Goal: Task Accomplishment & Management: Manage account settings

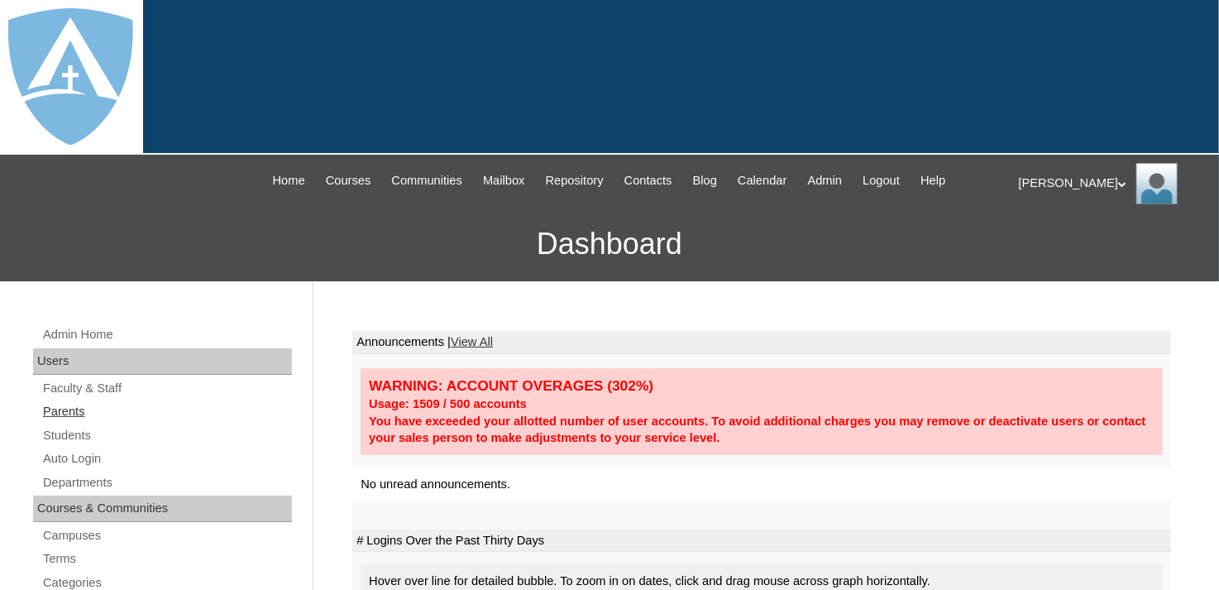
click at [82, 418] on link "Parents" at bounding box center [166, 411] width 251 height 21
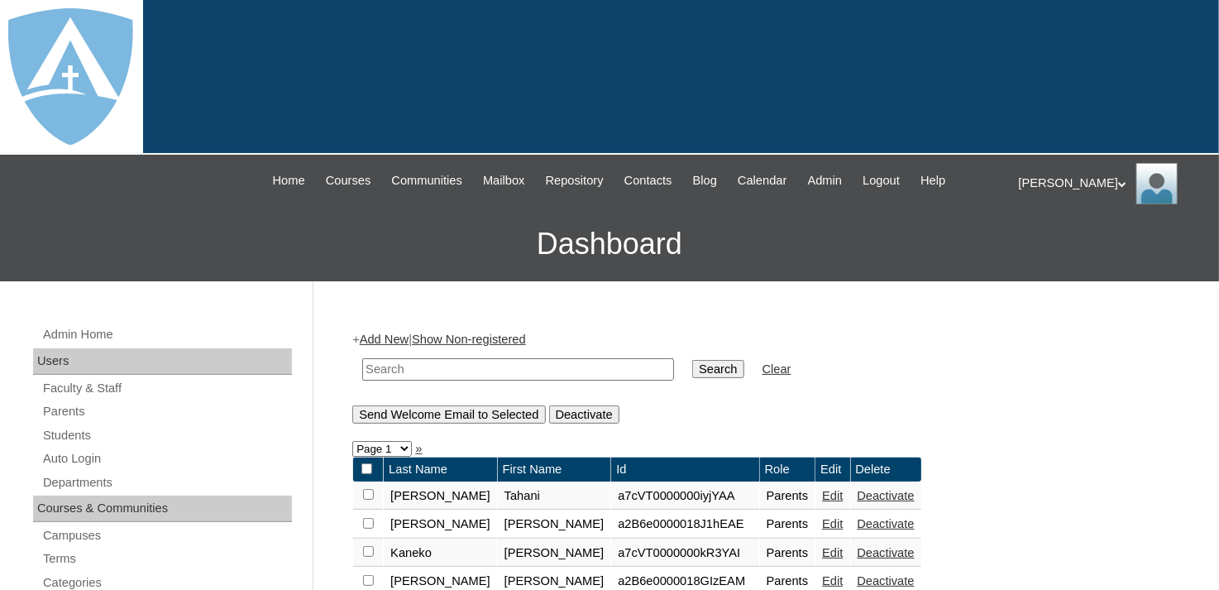
click at [441, 372] on input "text" at bounding box center [518, 369] width 312 height 22
paste input "aimeeze@hotmail.com"
type input "aimeeze@hotmail.com"
click at [692, 370] on input "Search" at bounding box center [717, 369] width 51 height 18
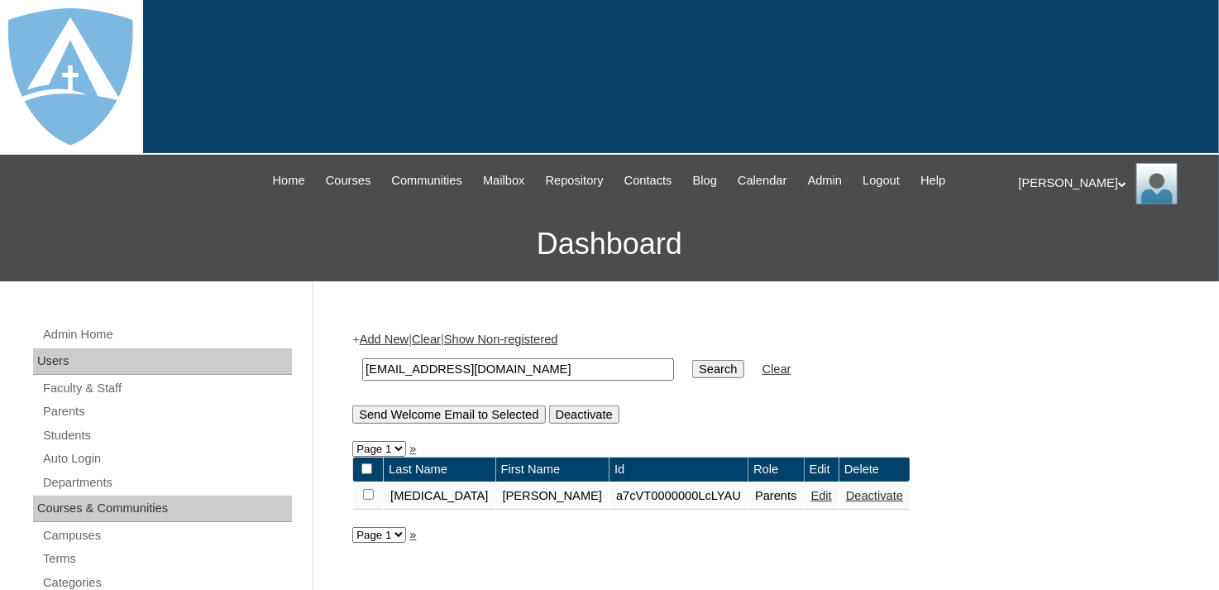
click at [812, 499] on link "Edit" at bounding box center [822, 495] width 21 height 13
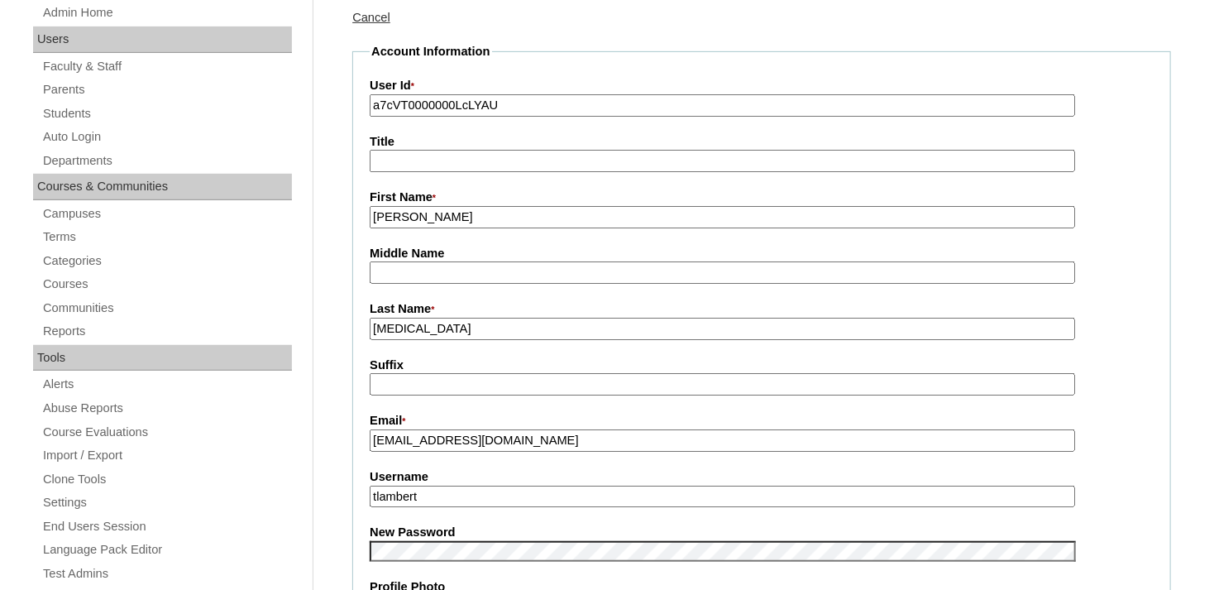
scroll to position [331, 0]
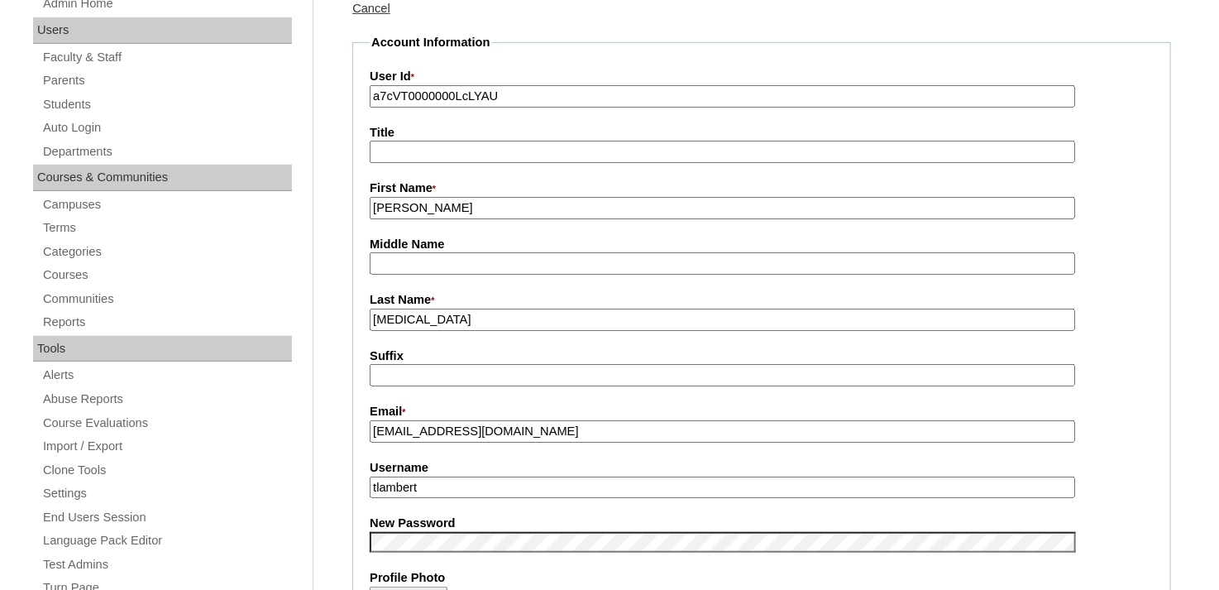
drag, startPoint x: 510, startPoint y: 433, endPoint x: 364, endPoint y: 433, distance: 145.6
click at [364, 433] on fieldset "Account Information User Id * a7cVT0000000LcLYAU Title First Name * Amy Middle …" at bounding box center [761, 528] width 819 height 989
drag, startPoint x: 436, startPoint y: 486, endPoint x: 357, endPoint y: 486, distance: 78.6
click at [357, 486] on fieldset "Account Information User Id * a7cVT0000000LcLYAU Title First Name * Amy Middle …" at bounding box center [761, 528] width 819 height 989
paste input "aimeeze@hotmail.com"
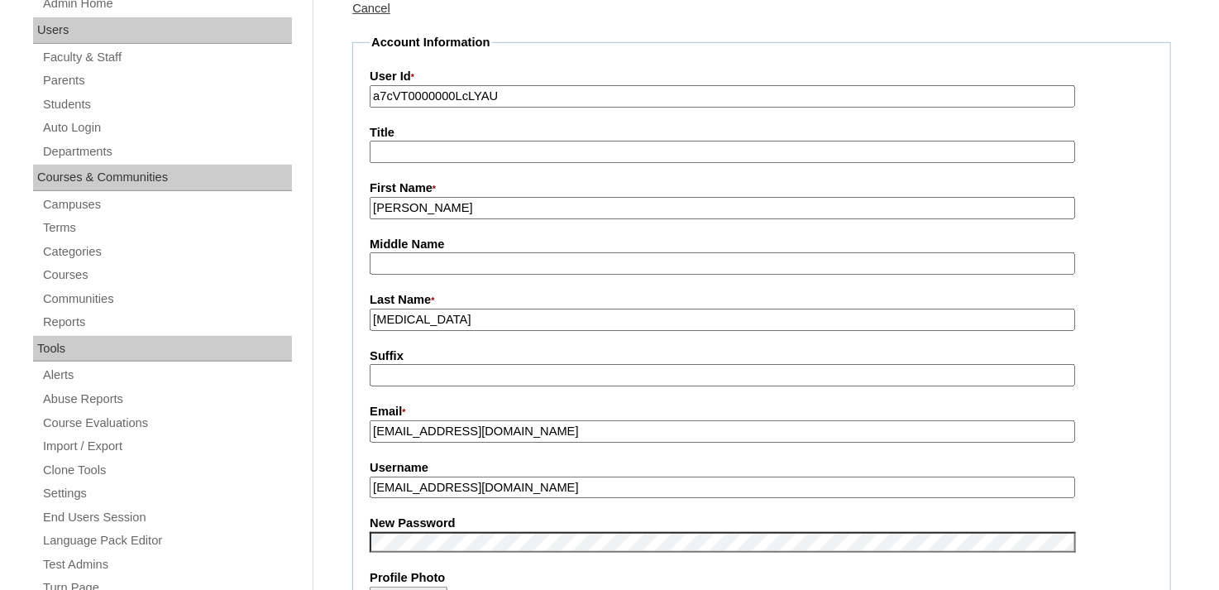
type input "aimeeze@hotmail.com"
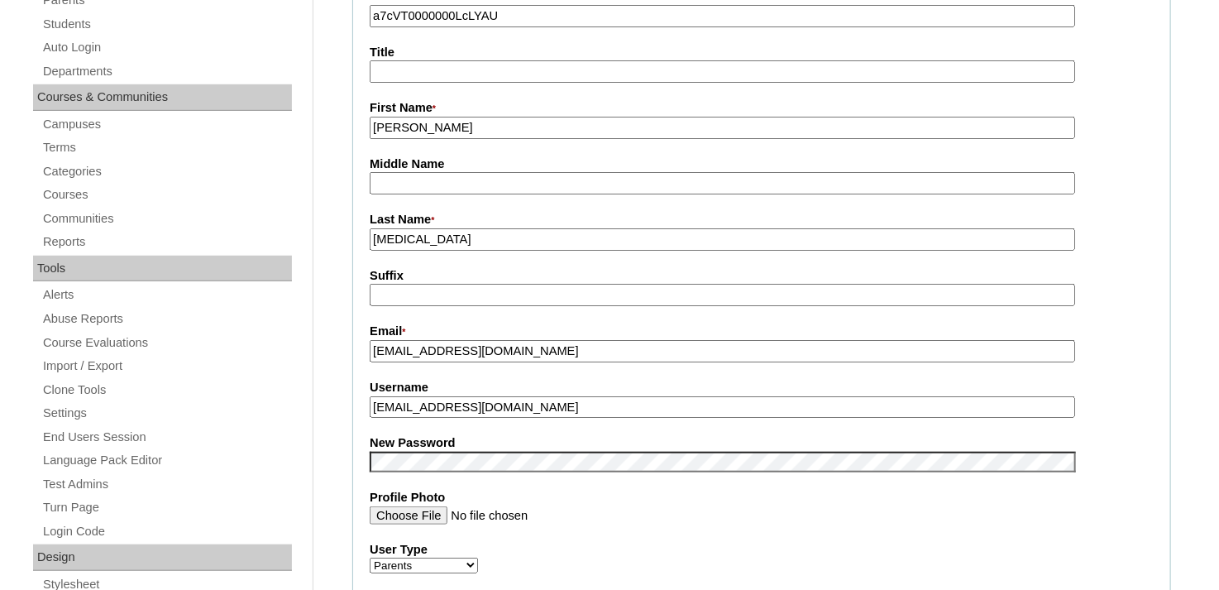
click at [360, 455] on fieldset "Account Information User Id * a7cVT0000000LcLYAU Title First Name * Amy Middle …" at bounding box center [761, 448] width 819 height 989
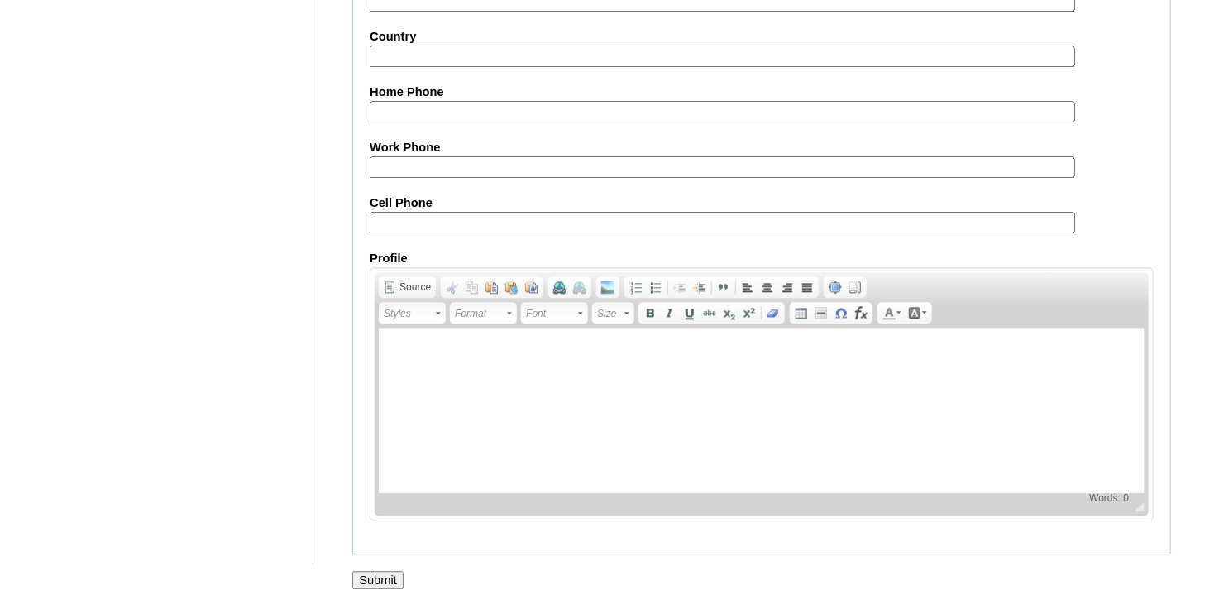
scroll to position [1655, 0]
drag, startPoint x: 363, startPoint y: 574, endPoint x: 366, endPoint y: 563, distance: 11.0
click at [365, 587] on div at bounding box center [609, 595] width 1219 height 17
click at [369, 569] on input "Submit" at bounding box center [377, 578] width 51 height 18
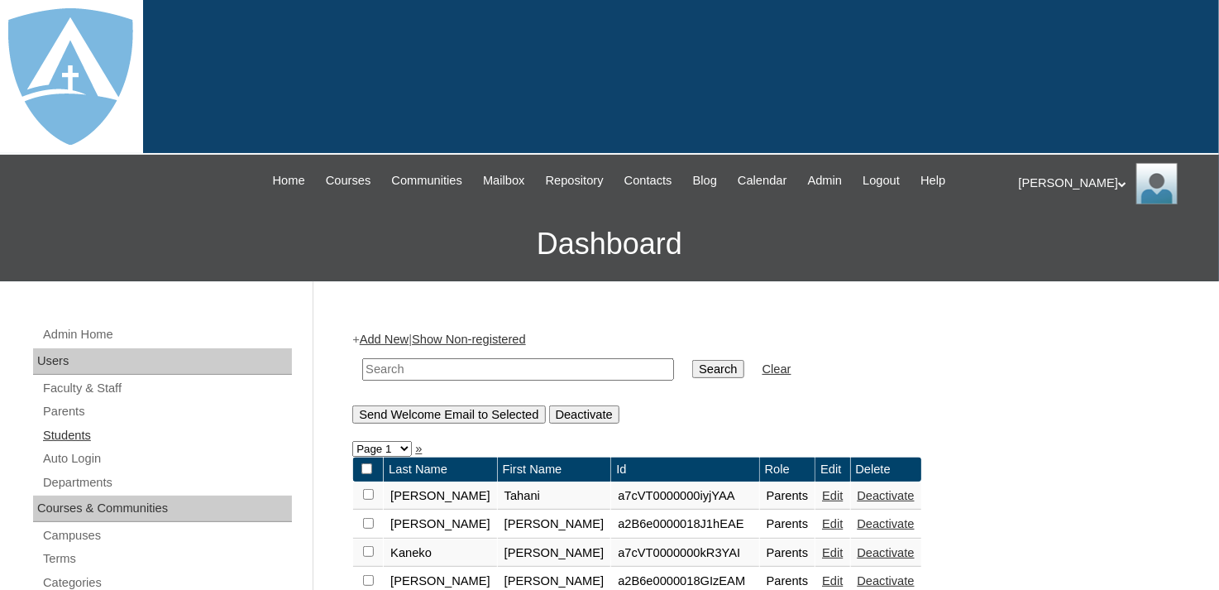
click at [64, 435] on link "Students" at bounding box center [166, 435] width 251 height 21
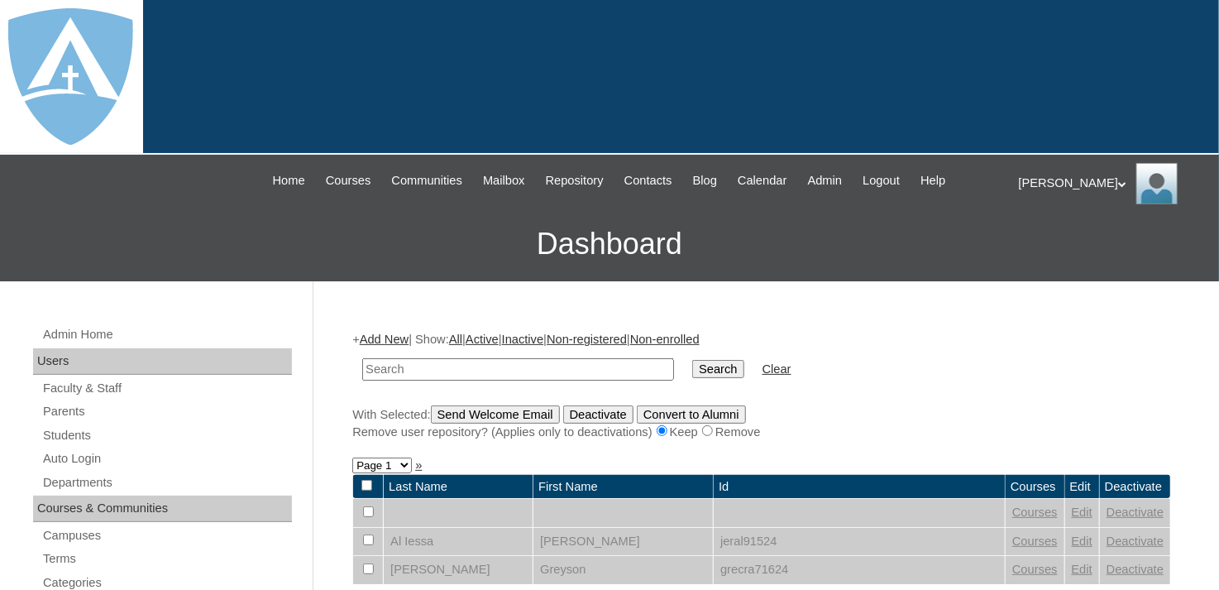
click at [402, 378] on td at bounding box center [518, 369] width 328 height 39
paste input "ronin.furr@enlightiumstudent.com"
type input "ronin.furr@enlightiumstudent.com"
click at [692, 375] on input "Search" at bounding box center [717, 369] width 51 height 18
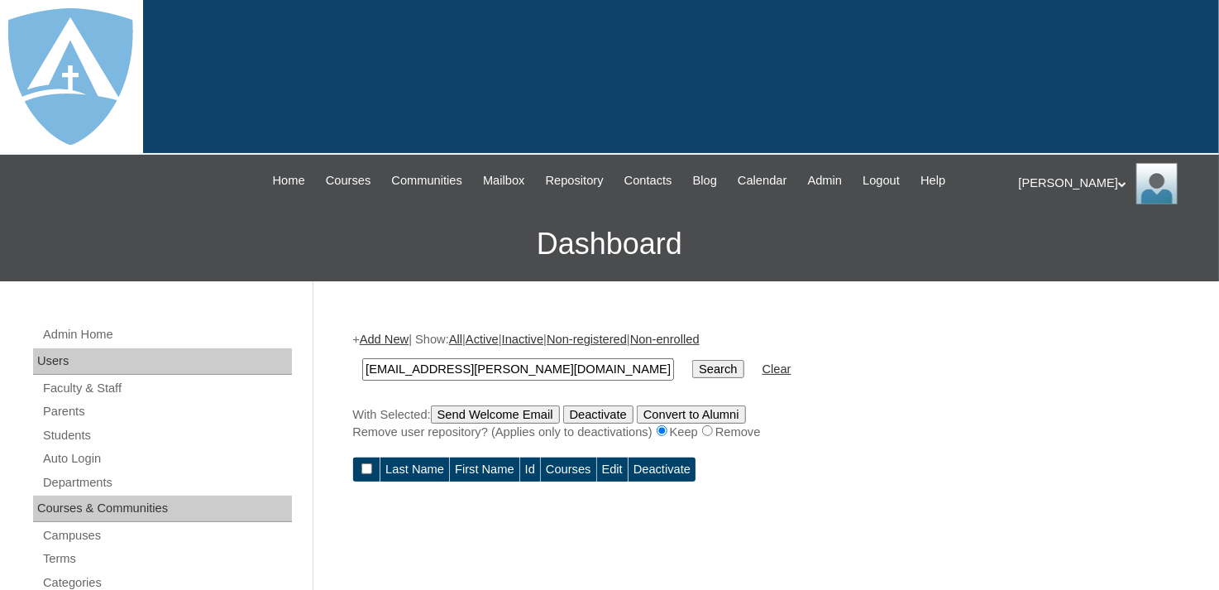
click at [393, 370] on input "[EMAIL_ADDRESS][PERSON_NAME][DOMAIN_NAME]" at bounding box center [518, 369] width 312 height 22
type input "[EMAIL_ADDRESS][PERSON_NAME][DOMAIN_NAME]"
click at [692, 371] on input "Search" at bounding box center [717, 369] width 51 height 18
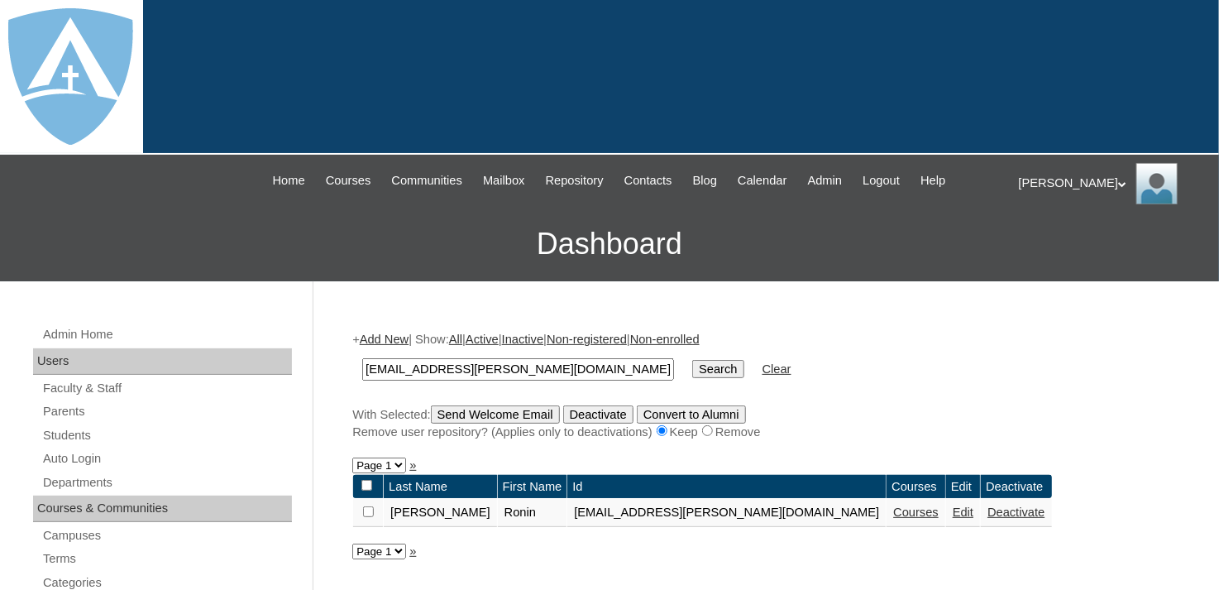
click at [953, 516] on link "Edit" at bounding box center [963, 511] width 21 height 13
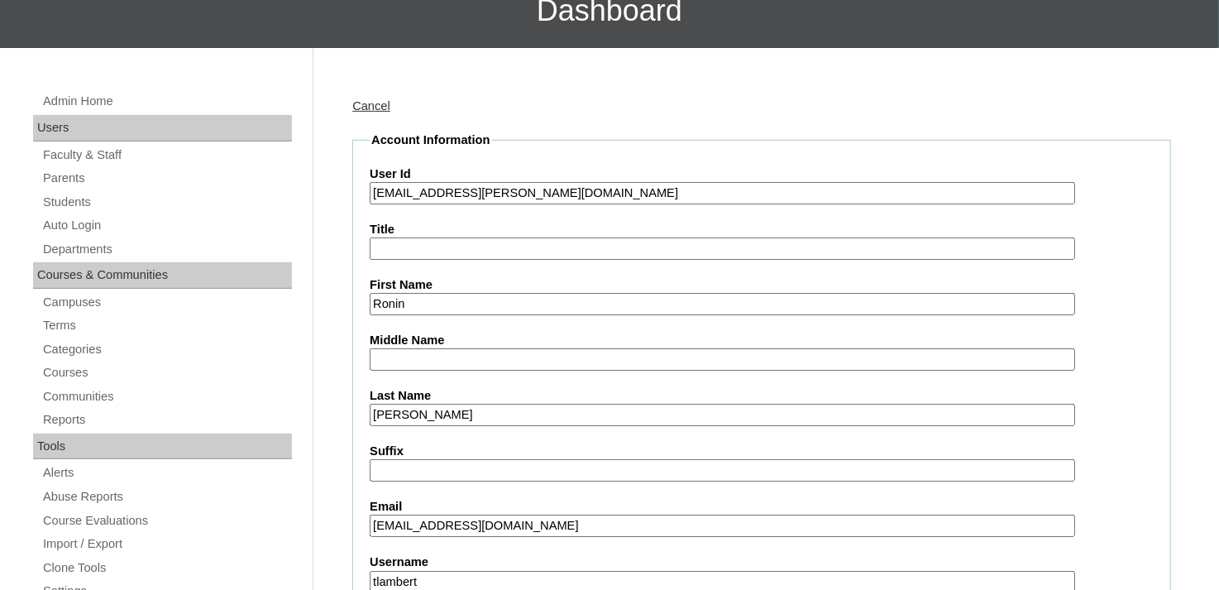
scroll to position [331, 0]
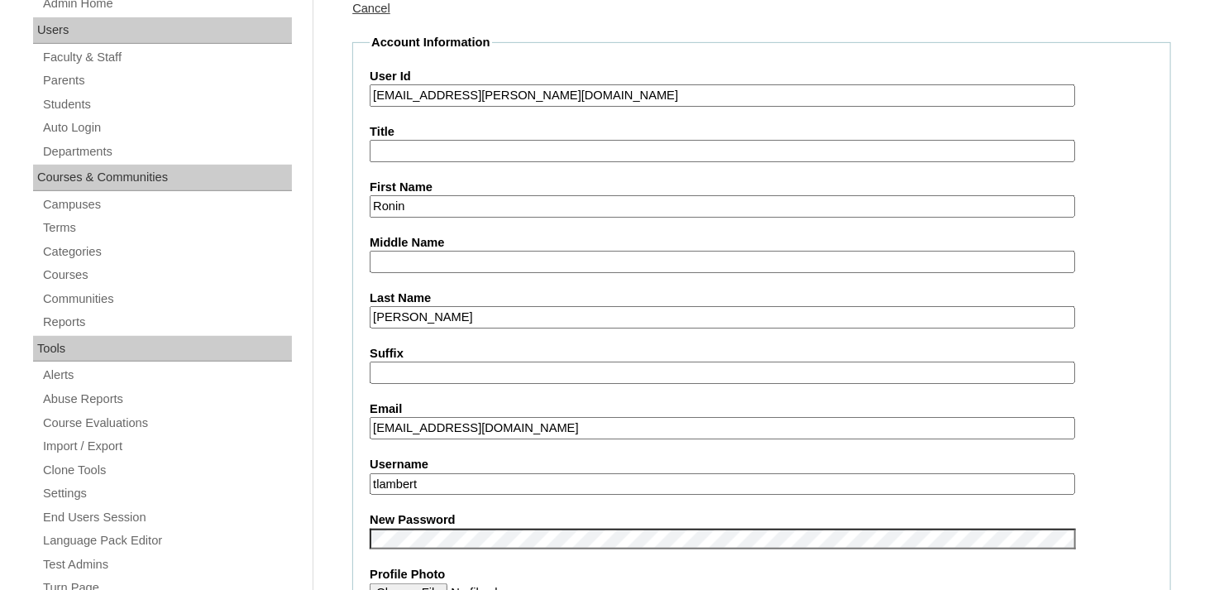
drag, startPoint x: 534, startPoint y: 426, endPoint x: 350, endPoint y: 425, distance: 183.7
paste input "ronin.[PERSON_NAME]@enlightiumstudent"
click at [397, 426] on input "[EMAIL_ADDRESS][PERSON_NAME][DOMAIN_NAME]" at bounding box center [723, 428] width 706 height 22
drag, startPoint x: 587, startPoint y: 424, endPoint x: 344, endPoint y: 441, distance: 243.8
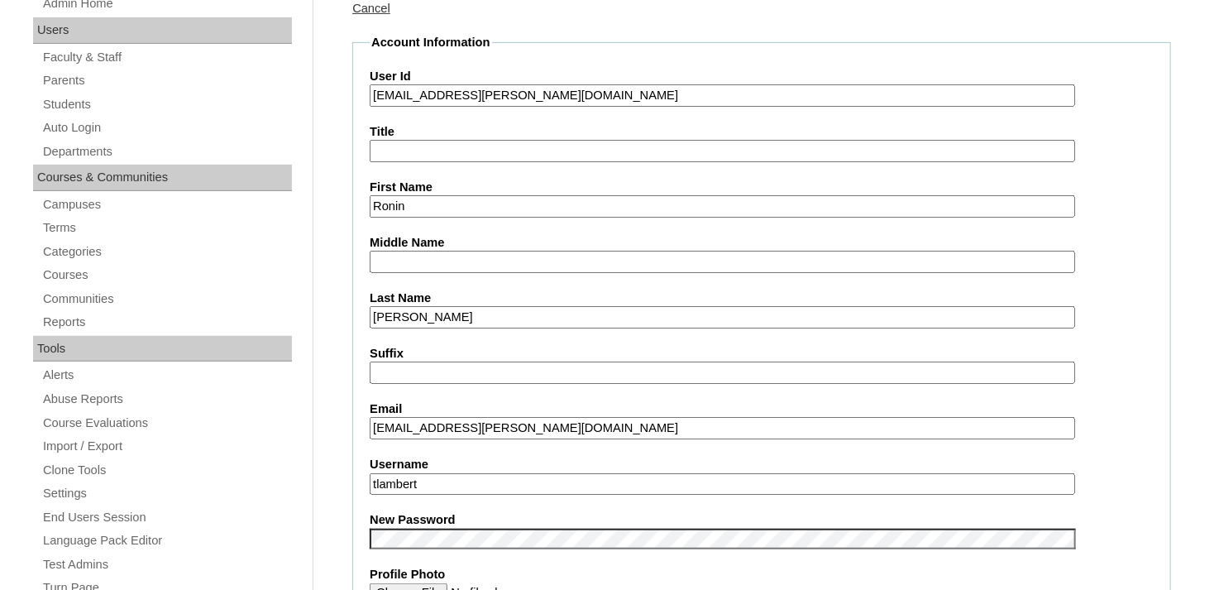
type input "[EMAIL_ADDRESS][PERSON_NAME][DOMAIN_NAME]"
drag, startPoint x: 455, startPoint y: 481, endPoint x: 351, endPoint y: 481, distance: 104.2
paste input "ronin.furr@enlightiumstudent.com"
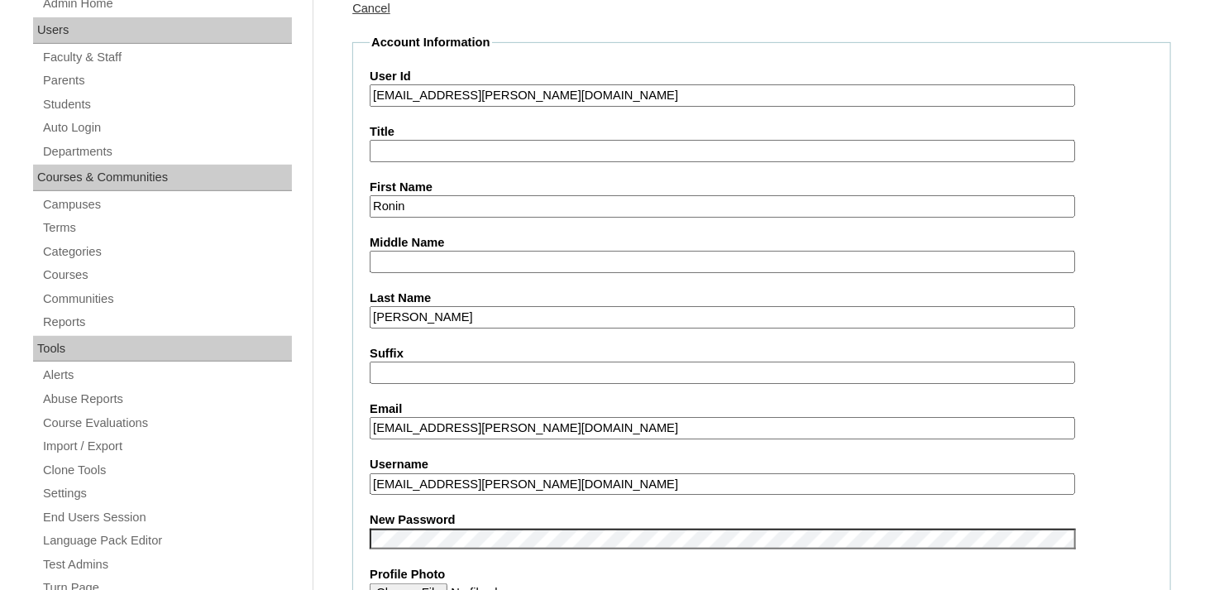
type input "ronin.furr@enlightiumstudent.com"
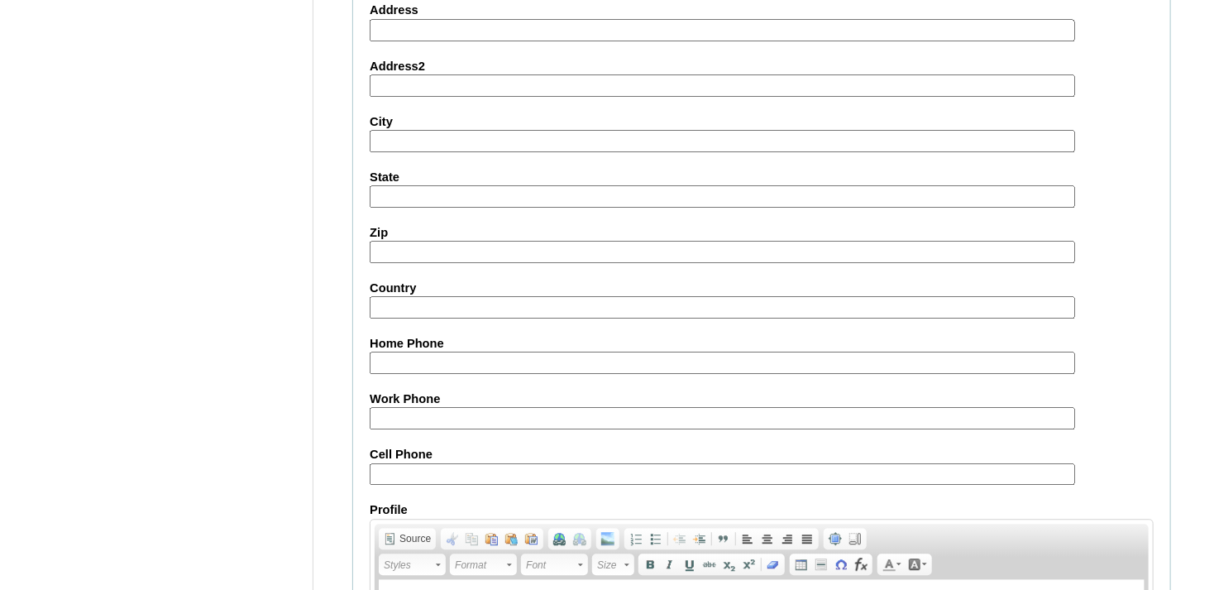
scroll to position [2002, 0]
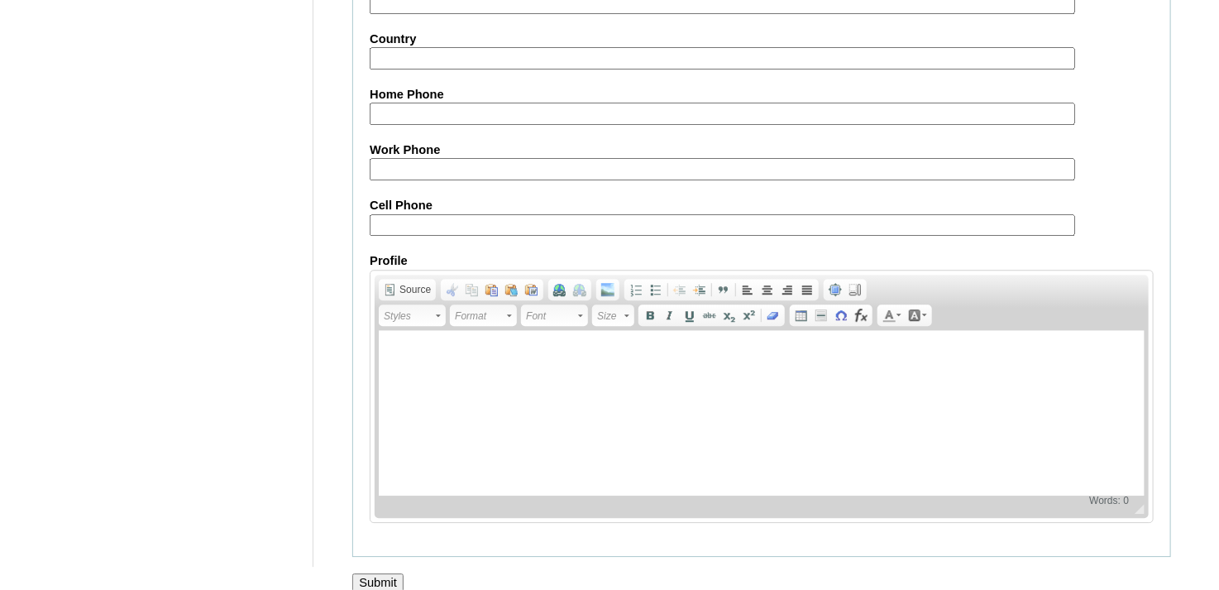
click at [385, 589] on div at bounding box center [609, 600] width 1219 height 17
click at [385, 573] on input "Submit" at bounding box center [377, 582] width 51 height 18
